Goal: Task Accomplishment & Management: Manage account settings

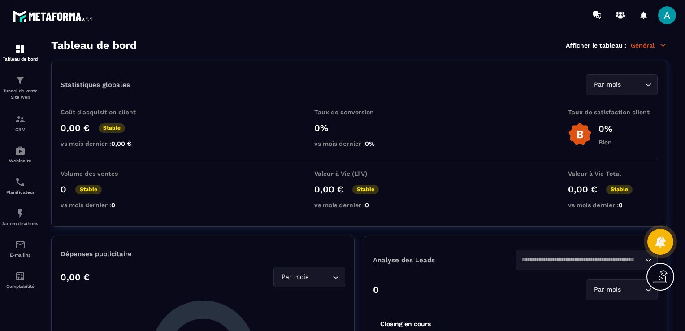
scroll to position [134, 0]
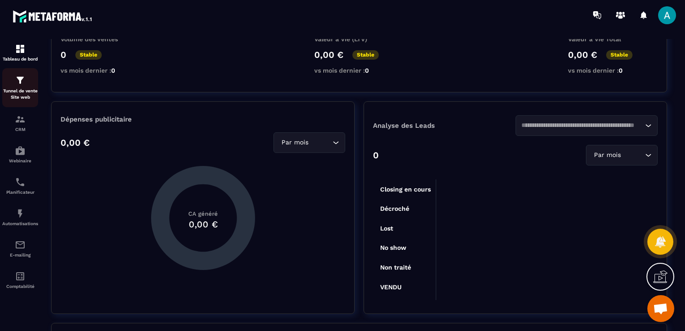
click at [19, 84] on img at bounding box center [20, 80] width 11 height 11
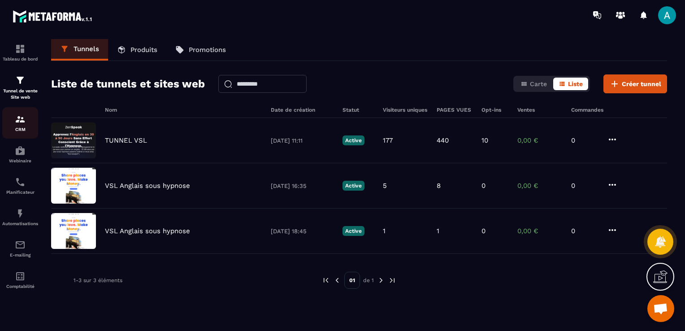
click at [19, 129] on p "CRM" at bounding box center [20, 129] width 36 height 5
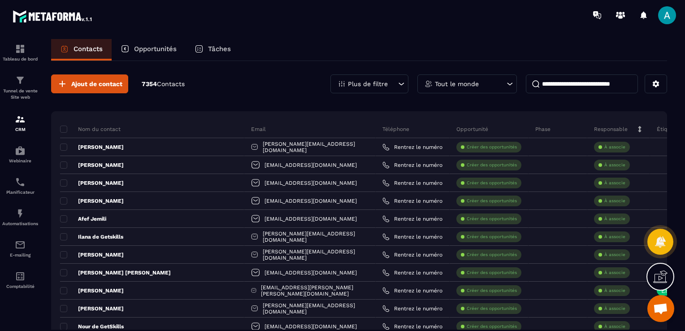
click at [172, 46] on p "Opportunités" at bounding box center [155, 49] width 43 height 8
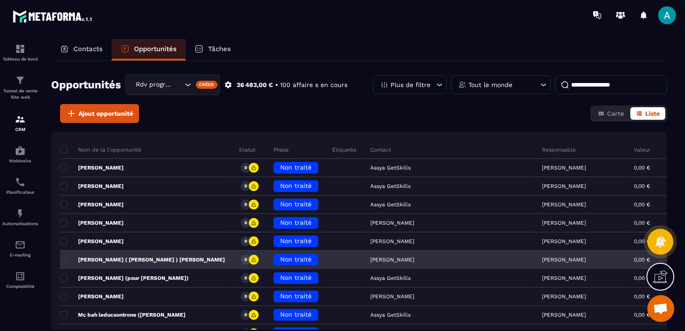
scroll to position [45, 0]
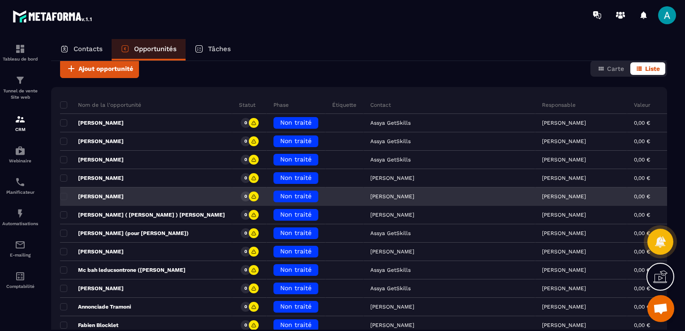
click at [280, 196] on span "Non traité" at bounding box center [295, 195] width 31 height 7
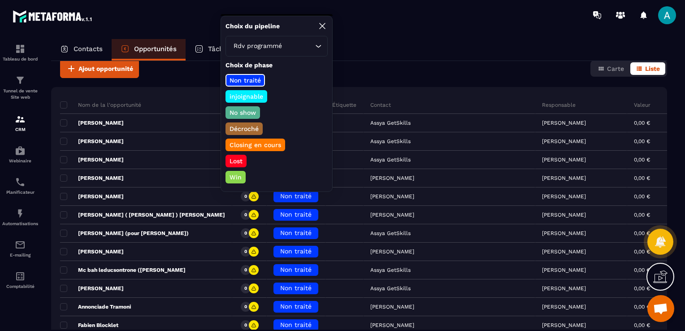
click at [248, 142] on p "Closing en cours" at bounding box center [255, 144] width 54 height 9
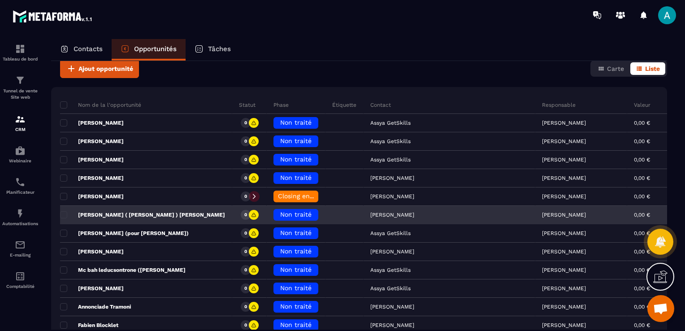
click at [280, 213] on span "Non traité" at bounding box center [295, 214] width 31 height 7
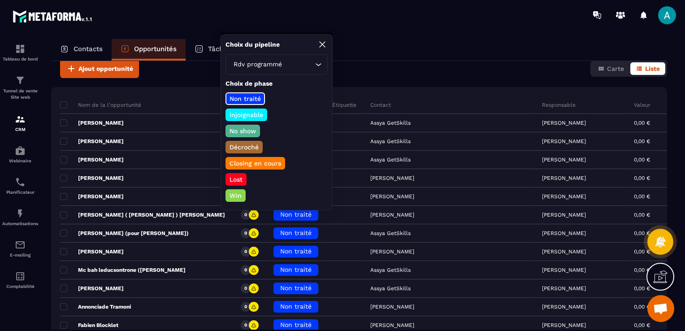
click at [237, 128] on p "No show" at bounding box center [242, 130] width 29 height 9
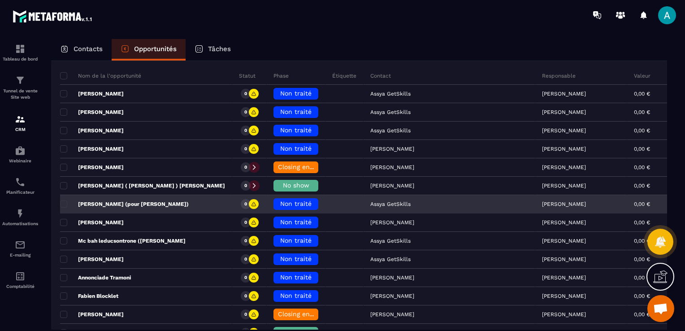
scroll to position [90, 0]
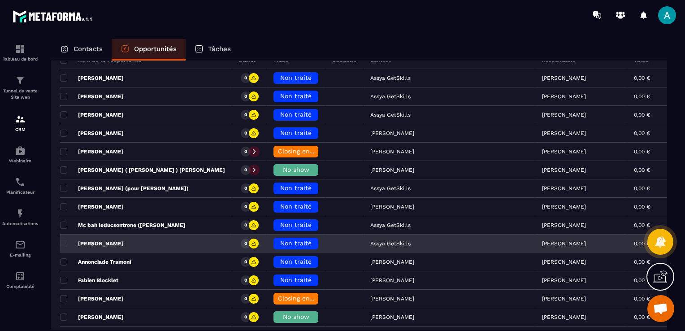
click at [273, 237] on div "Non traité" at bounding box center [295, 243] width 45 height 12
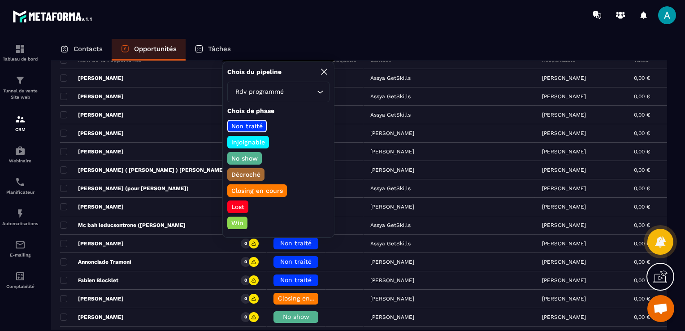
click at [246, 155] on p "No show" at bounding box center [244, 158] width 29 height 9
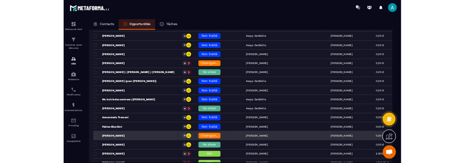
scroll to position [134, 0]
